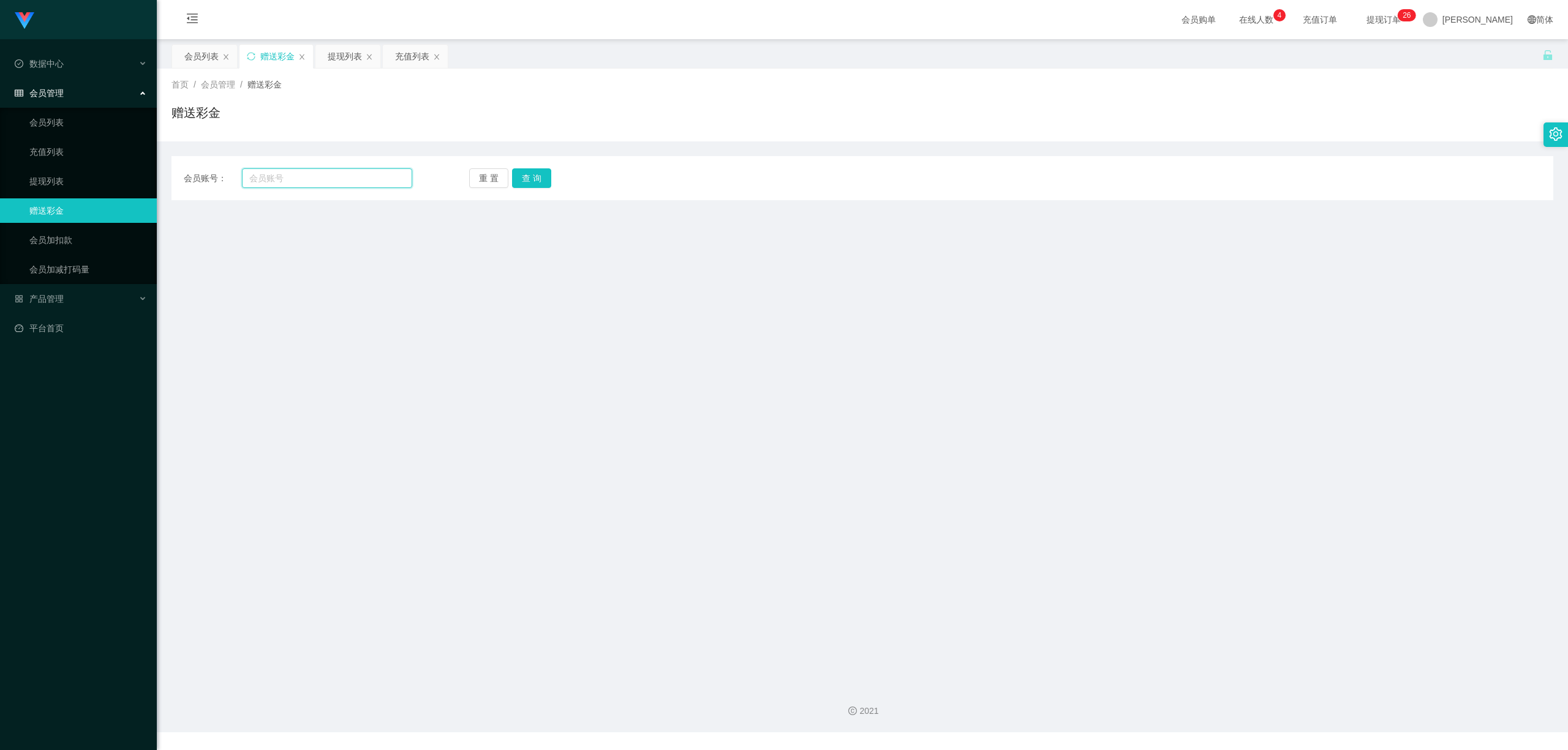
click at [329, 184] on input "text" at bounding box center [327, 178] width 171 height 19
paste input "Adan"
type input "Adan"
click at [552, 177] on div "重 置 查 询" at bounding box center [583, 178] width 228 height 19
click at [544, 174] on button "查 询" at bounding box center [532, 178] width 39 height 19
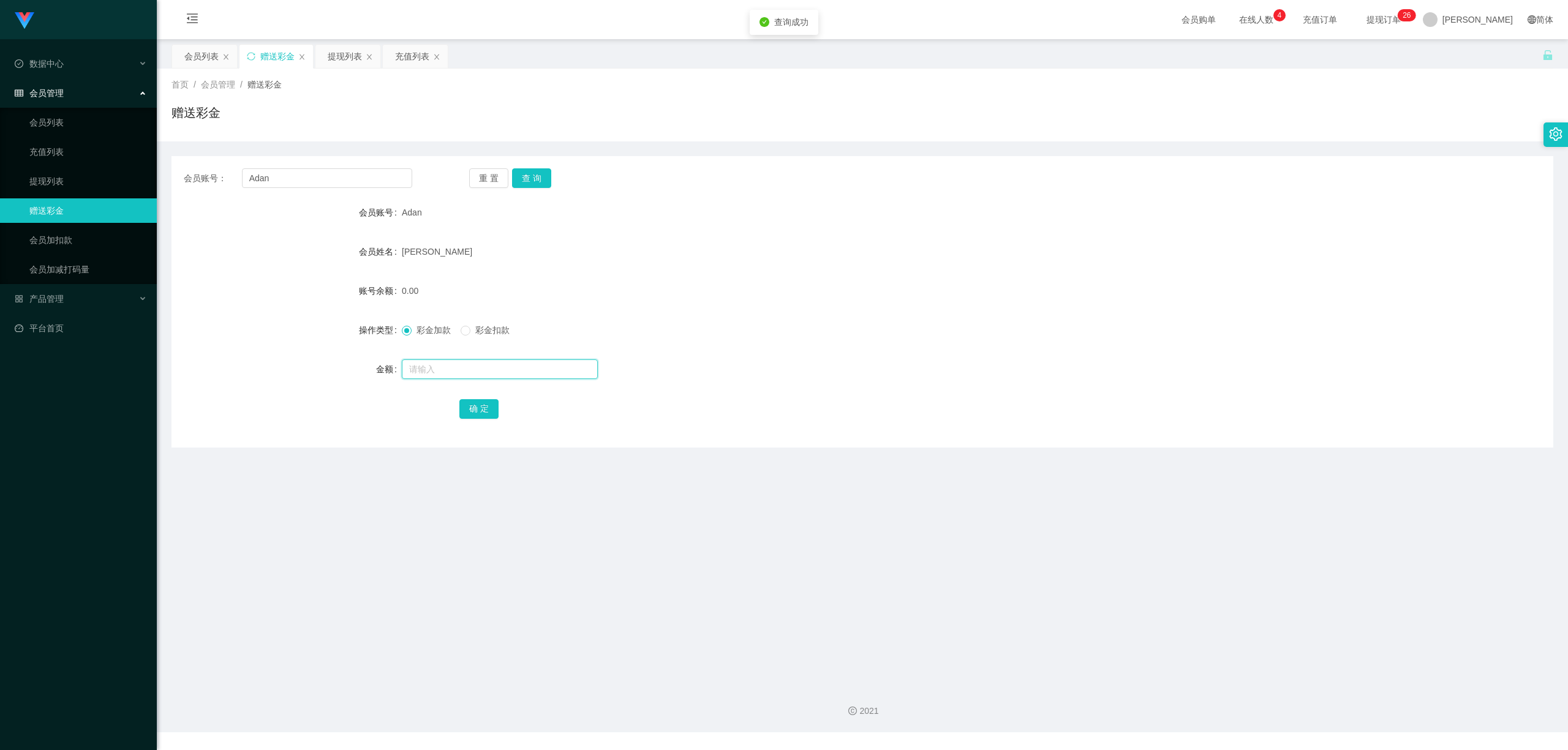
click at [479, 374] on input "text" at bounding box center [500, 369] width 196 height 19
type input "15"
click at [477, 401] on button "确 定" at bounding box center [479, 409] width 39 height 19
drag, startPoint x: 570, startPoint y: 479, endPoint x: 1214, endPoint y: 174, distance: 712.6
click at [601, 480] on main "关闭左侧 关闭右侧 关闭其它 刷新页面 会员列表 赠送彩金 提现列表 充值列表 首页 / 会员管理 / 赠送彩金 / 赠送彩金 会员账号： Adan 重 置 …" at bounding box center [862, 357] width 1411 height 636
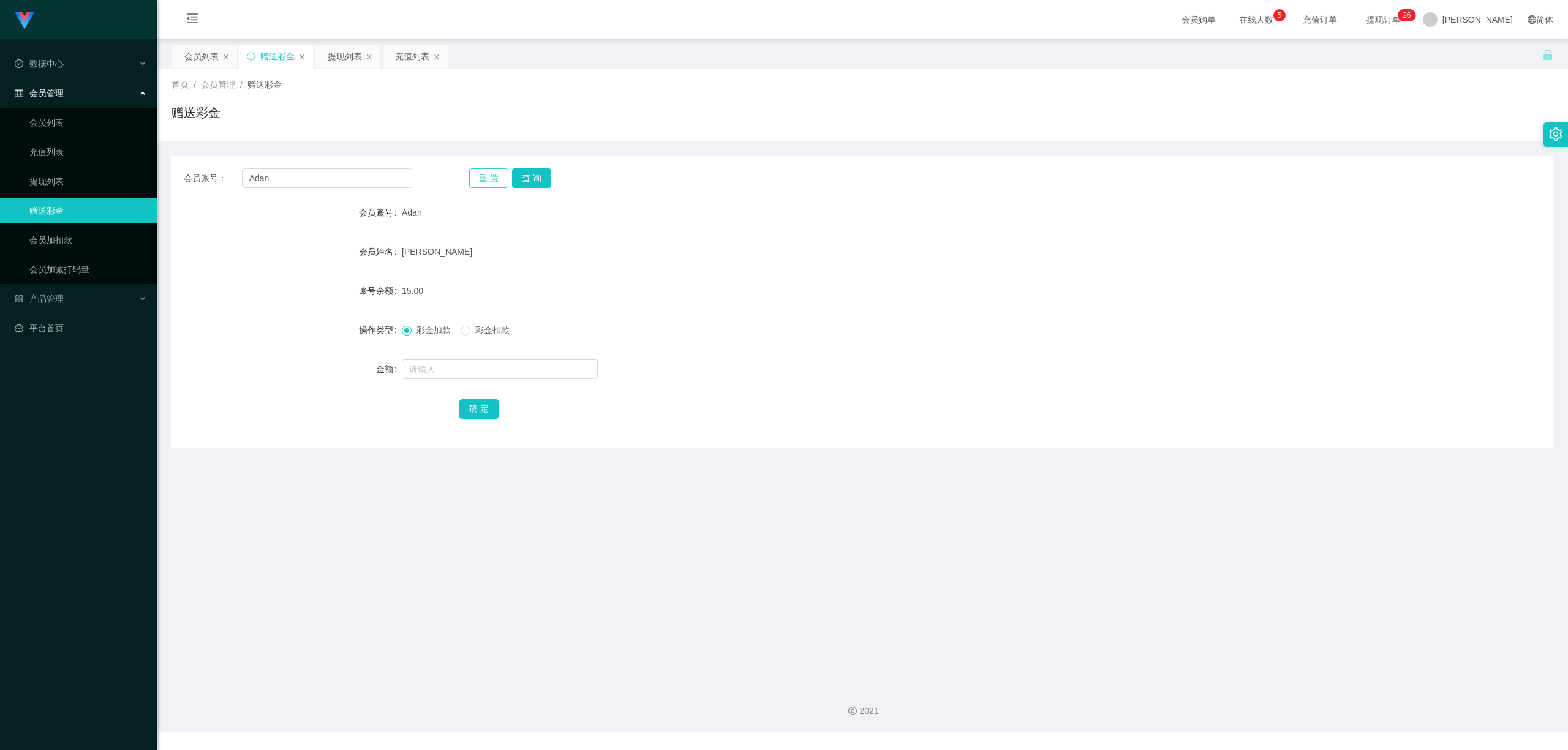
click at [490, 179] on button "重 置" at bounding box center [489, 178] width 39 height 19
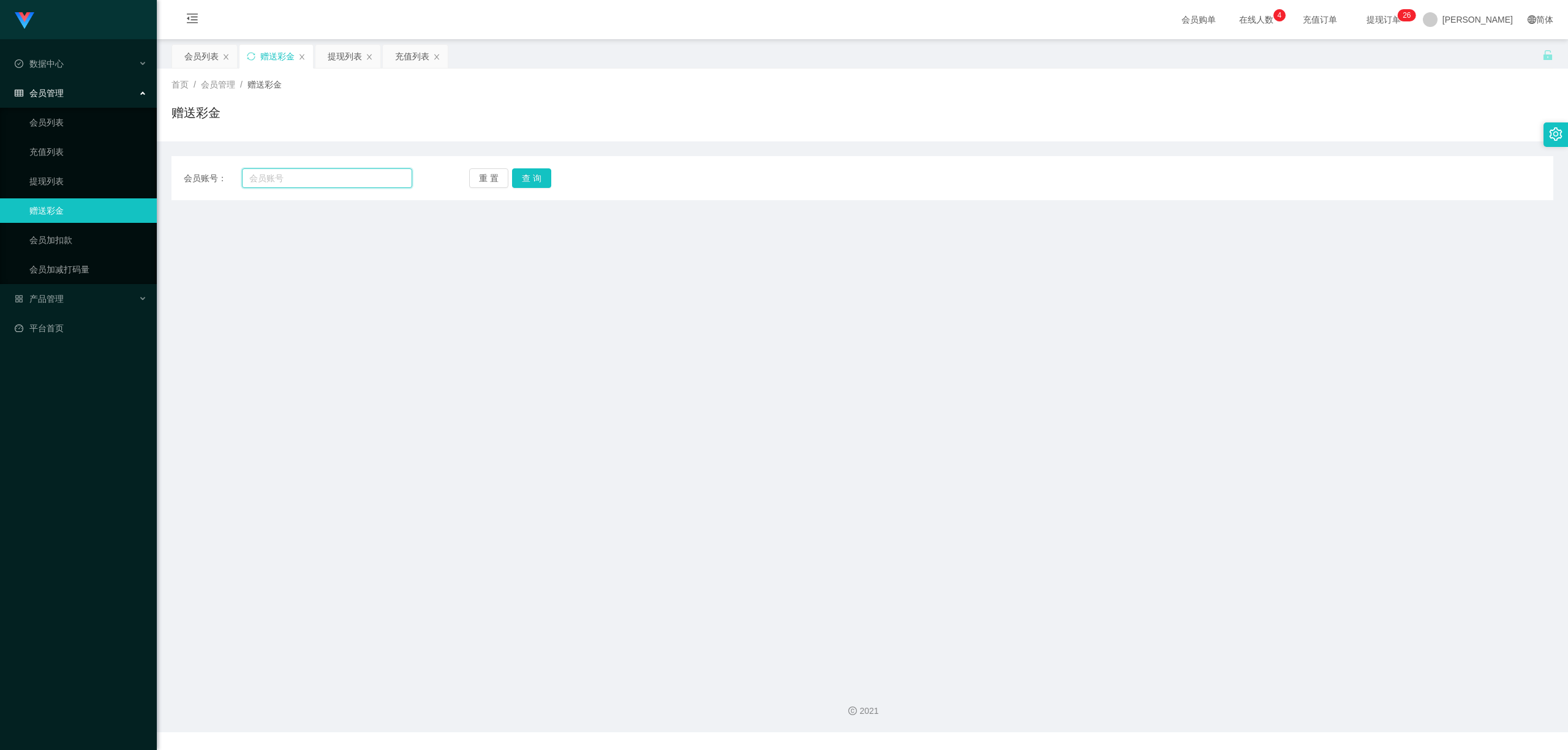
click at [345, 180] on input "text" at bounding box center [327, 178] width 171 height 19
paste input "jamestan"
type input "jamestan"
click at [538, 170] on button "查 询" at bounding box center [532, 178] width 39 height 19
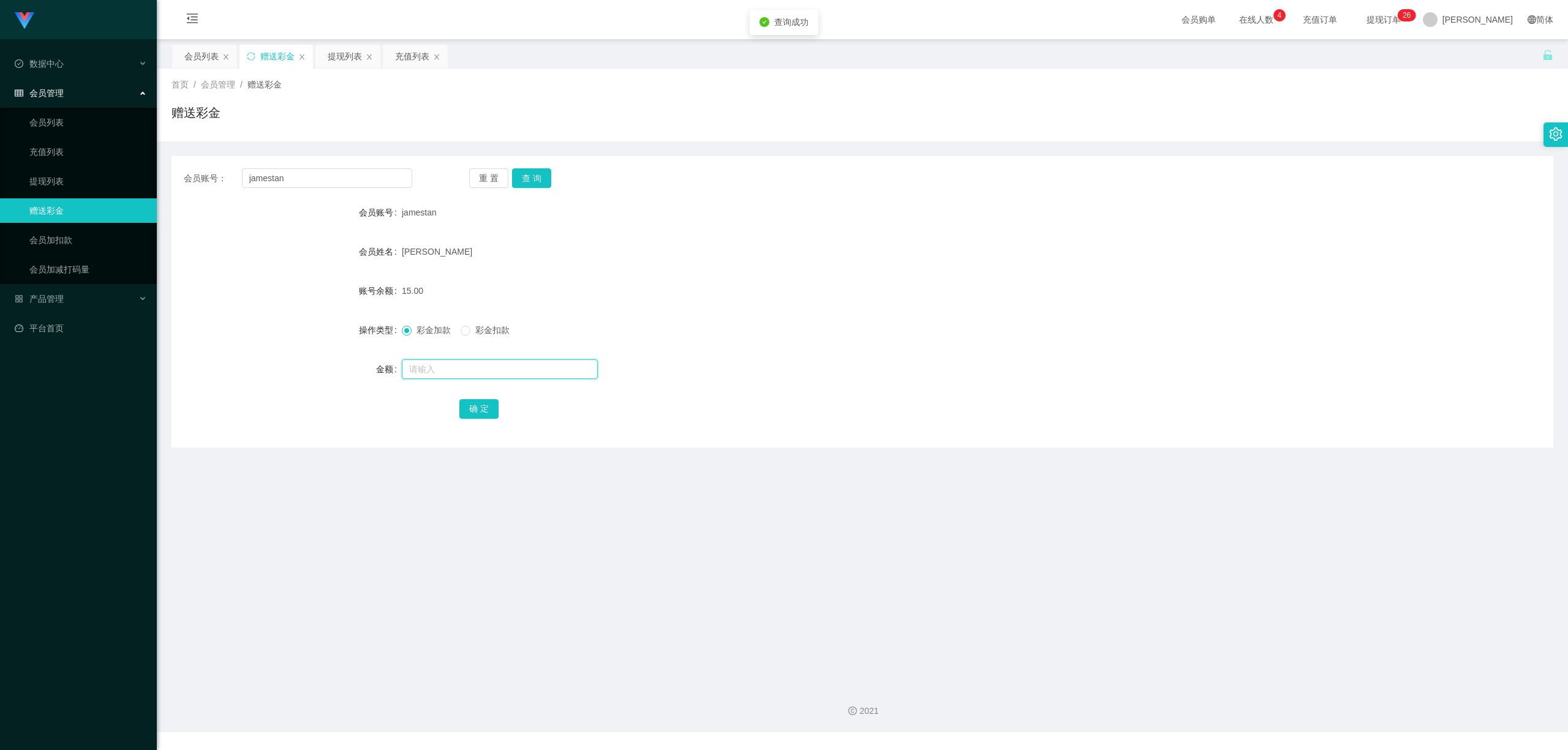
click at [501, 372] on input "text" at bounding box center [500, 369] width 196 height 19
type input "15"
click at [472, 403] on button "确 定" at bounding box center [479, 409] width 39 height 19
click at [501, 175] on button "重 置" at bounding box center [489, 178] width 39 height 19
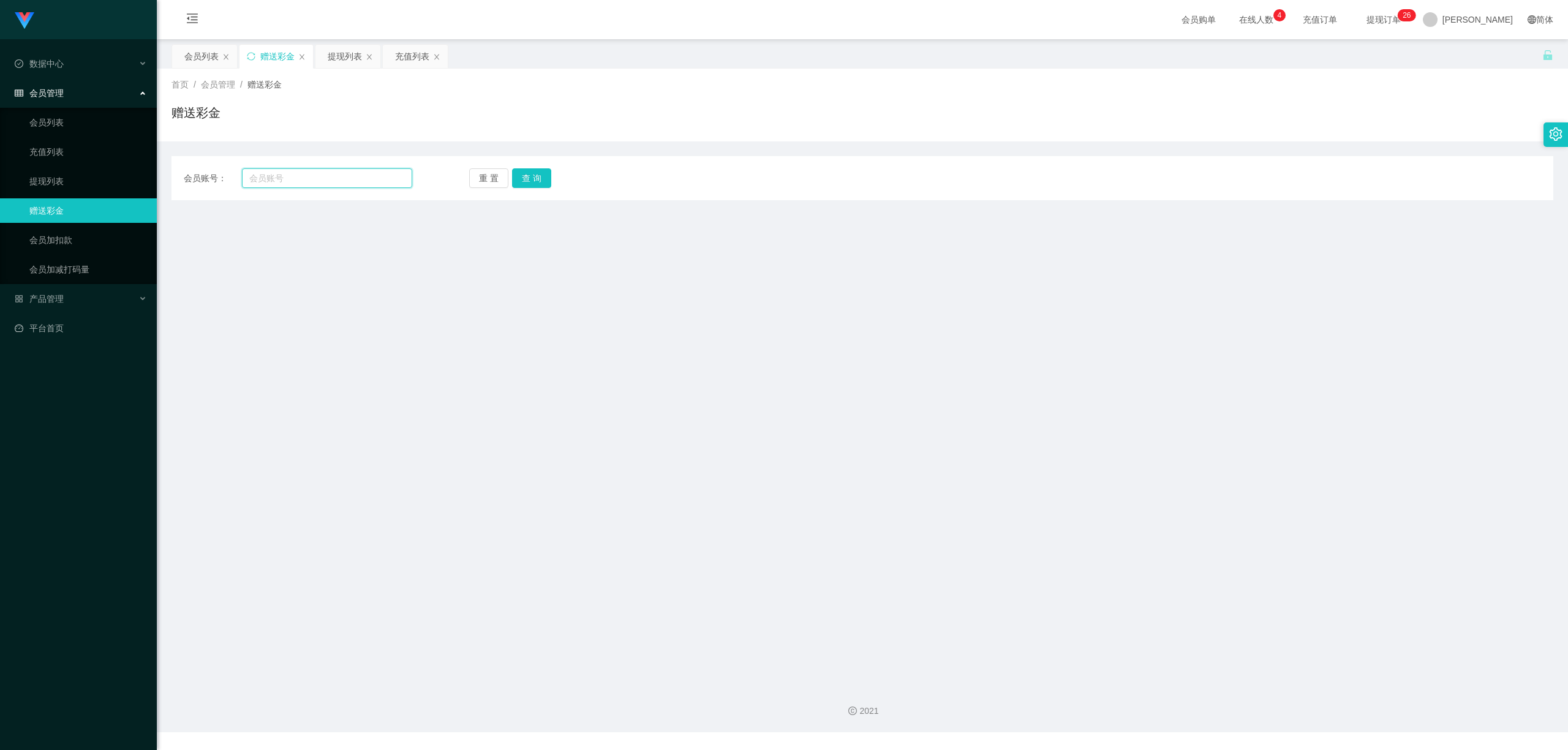
click at [358, 172] on input "text" at bounding box center [327, 178] width 171 height 19
paste input "jianluen"
type input "jianluen"
click at [539, 174] on button "查 询" at bounding box center [532, 178] width 39 height 19
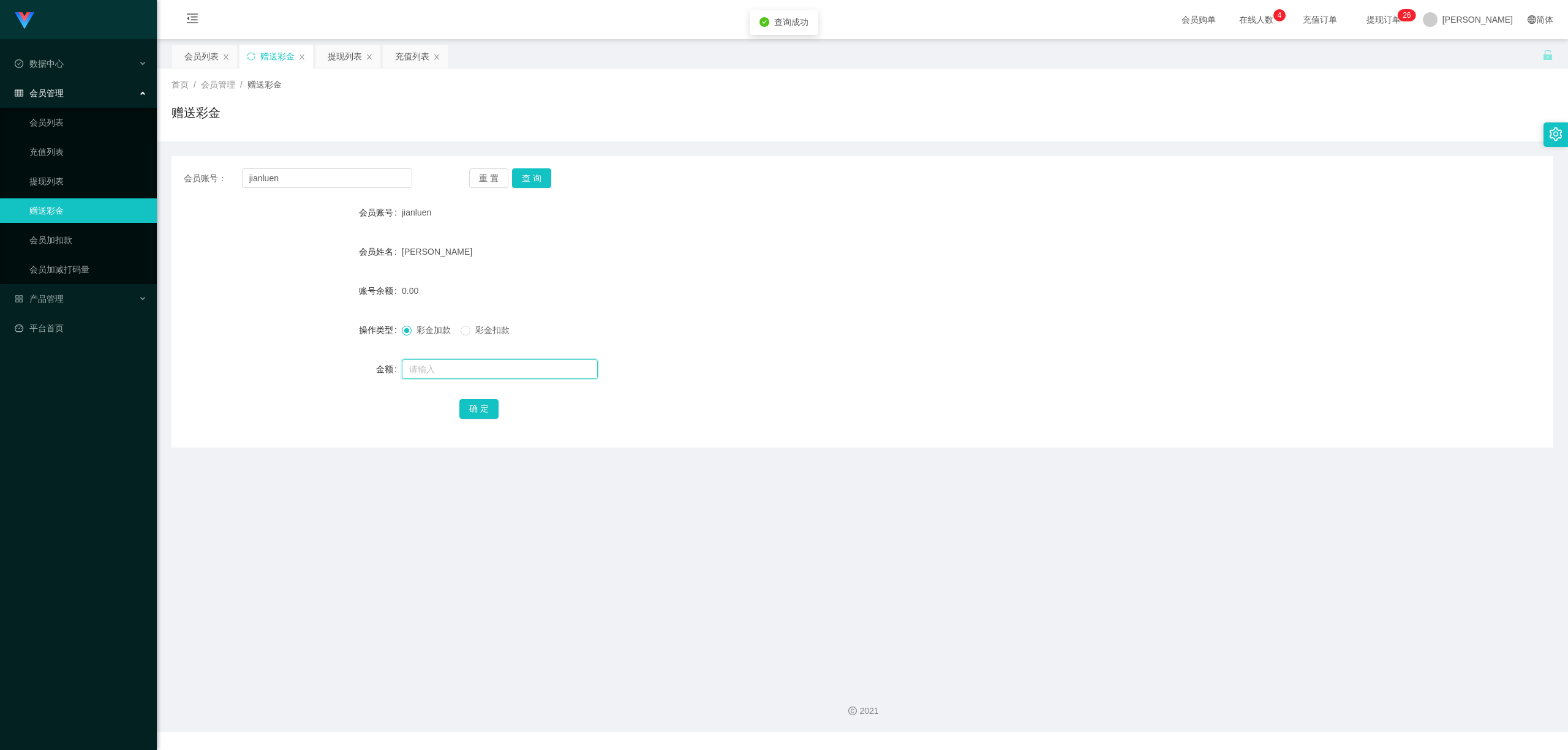
click at [485, 376] on input "text" at bounding box center [500, 369] width 196 height 19
type input "5"
click at [470, 410] on button "确 定" at bounding box center [479, 409] width 39 height 19
click at [611, 496] on main "关闭左侧 关闭右侧 关闭其它 刷新页面 会员列表 赠送彩金 提现列表 充值列表 首页 / 会员管理 / 赠送彩金 / 赠送彩金 会员账号： jianluen …" at bounding box center [862, 357] width 1411 height 636
